Goal: Check status: Check status

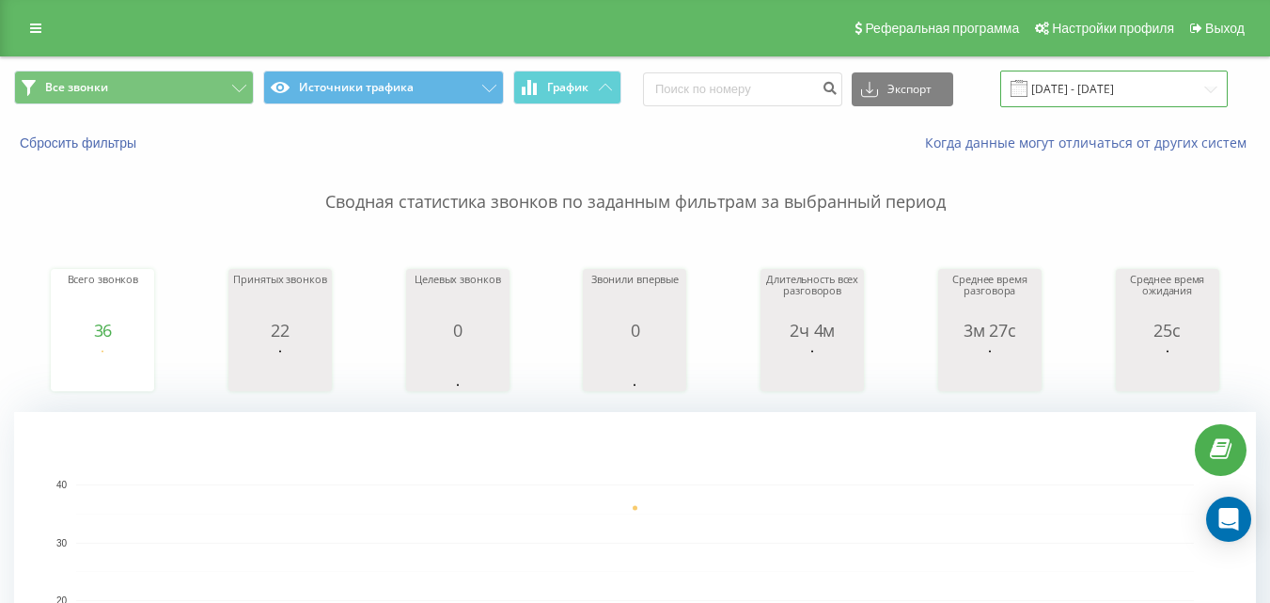
click at [1095, 79] on input "[DATE] - [DATE]" at bounding box center [1114, 89] width 228 height 37
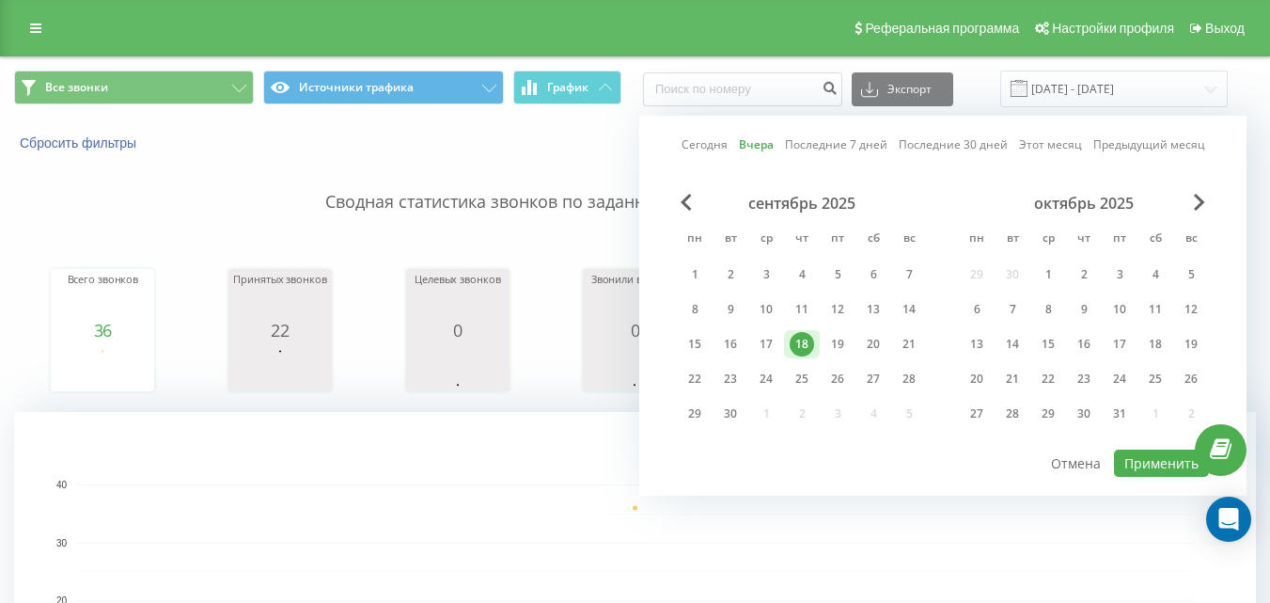
click at [803, 341] on div "18" at bounding box center [802, 344] width 24 height 24
click at [839, 341] on div "19" at bounding box center [838, 344] width 24 height 24
click at [843, 341] on div "19" at bounding box center [838, 344] width 24 height 24
click at [1173, 451] on button "Применить" at bounding box center [1161, 462] width 95 height 27
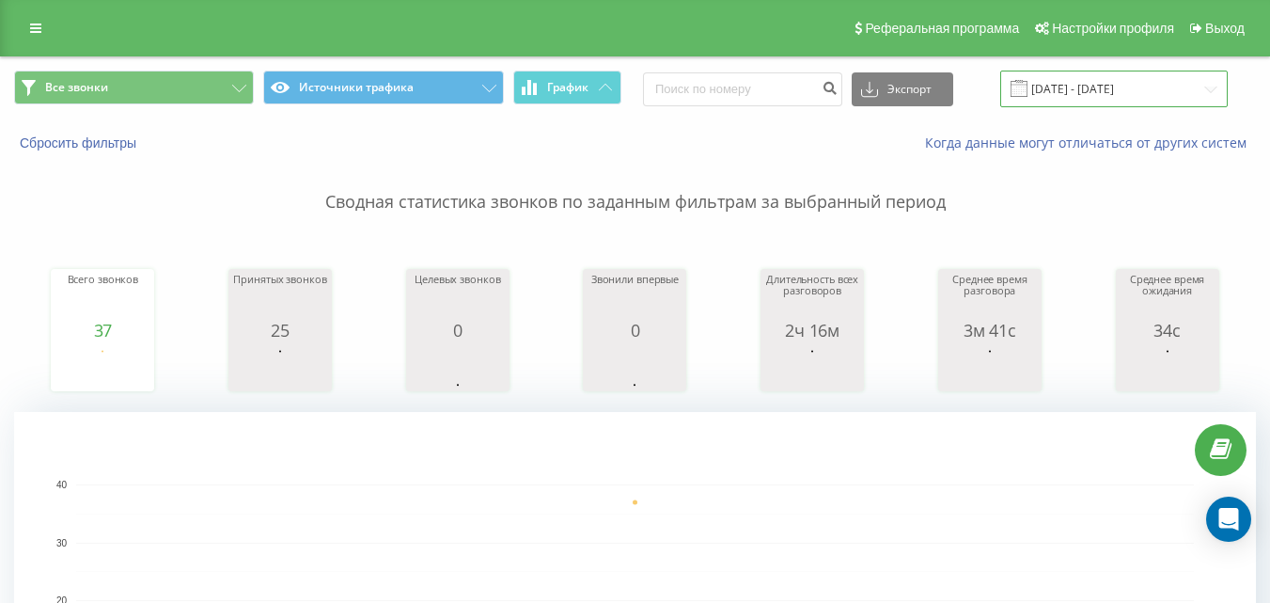
click at [1106, 87] on input "[DATE] - [DATE]" at bounding box center [1114, 89] width 228 height 37
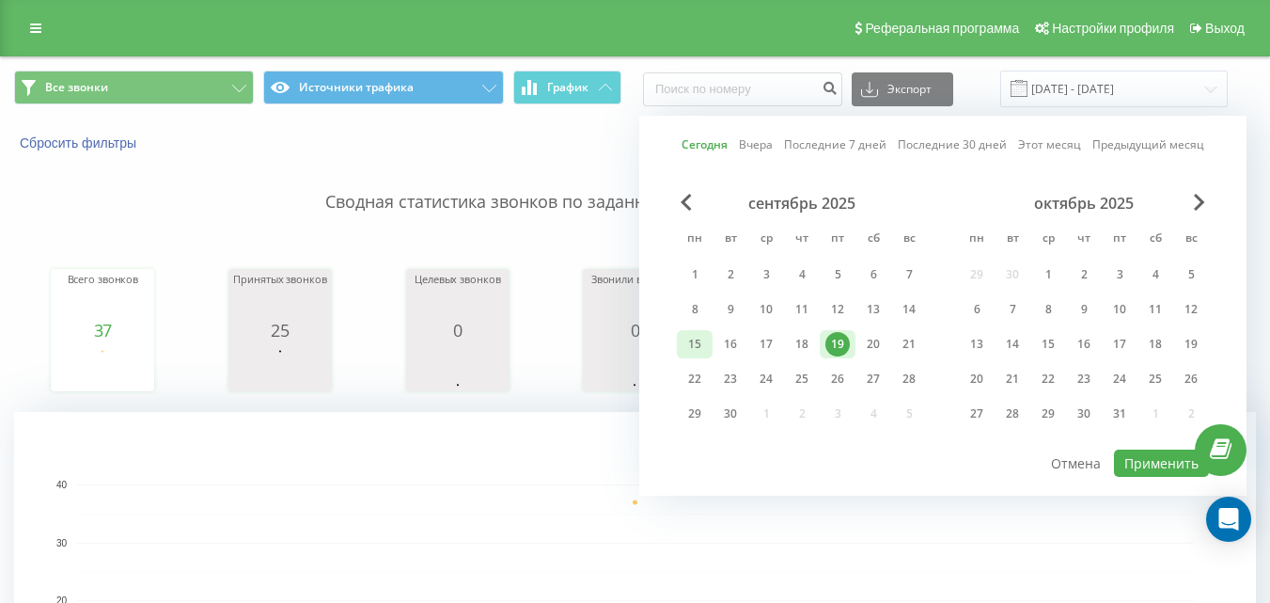
click at [682, 341] on div "15" at bounding box center [695, 344] width 36 height 28
click at [841, 347] on div "19" at bounding box center [838, 344] width 24 height 24
click at [1142, 446] on div "сентябрь 2025 пн вт ср чт пт сб вс 1 2 3 4 5 6 7 8 9 10 11 12 13 14 15 16 17 18…" at bounding box center [943, 321] width 532 height 254
click at [1142, 455] on button "Применить" at bounding box center [1161, 462] width 95 height 27
type input "[DATE] - [DATE]"
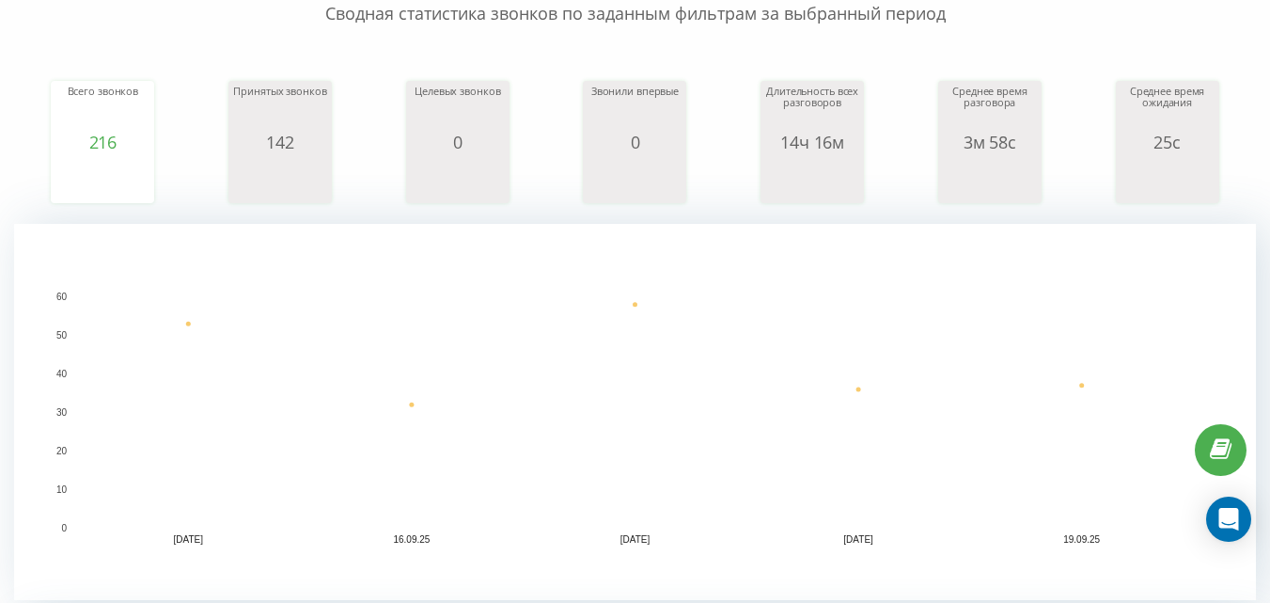
scroll to position [94, 0]
